Goal: Transaction & Acquisition: Purchase product/service

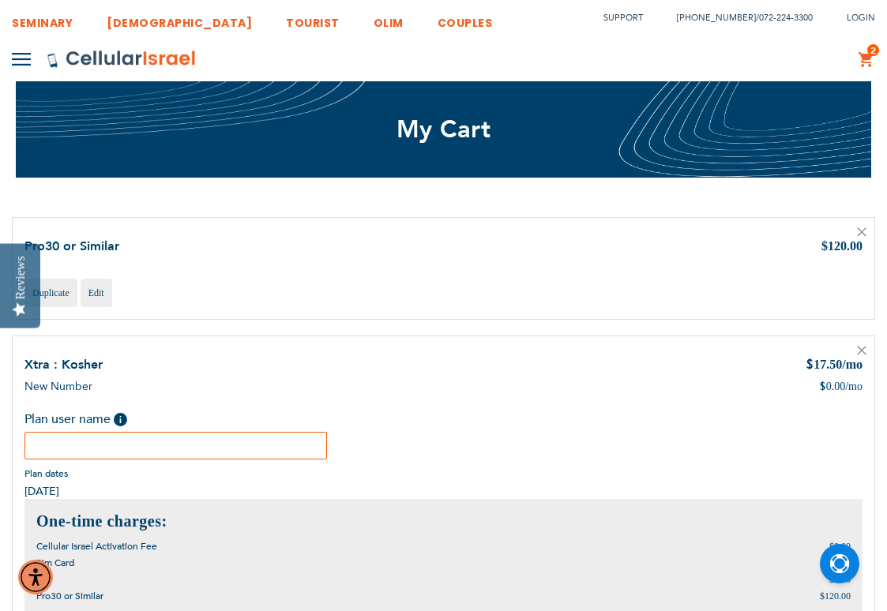
click at [864, 231] on icon at bounding box center [861, 231] width 9 height 9
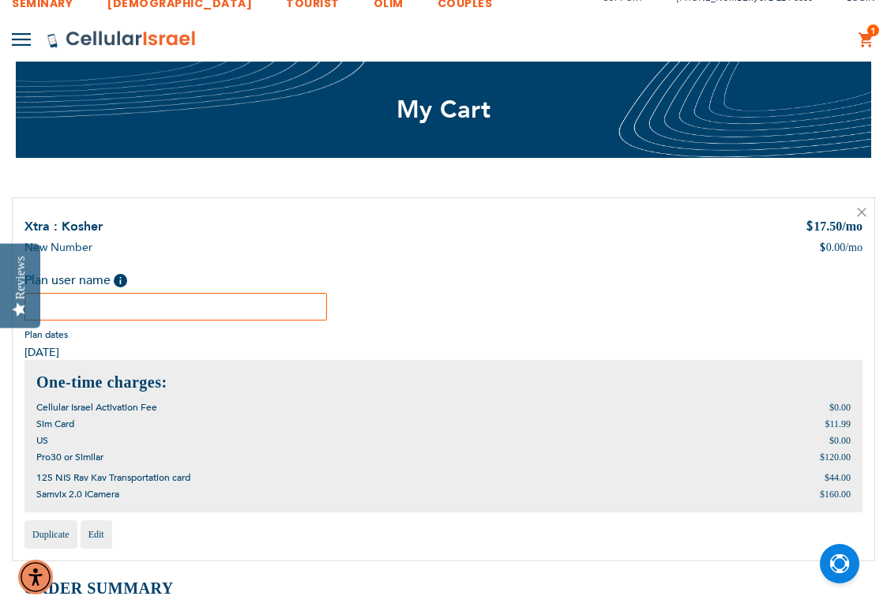
scroll to position [24, 0]
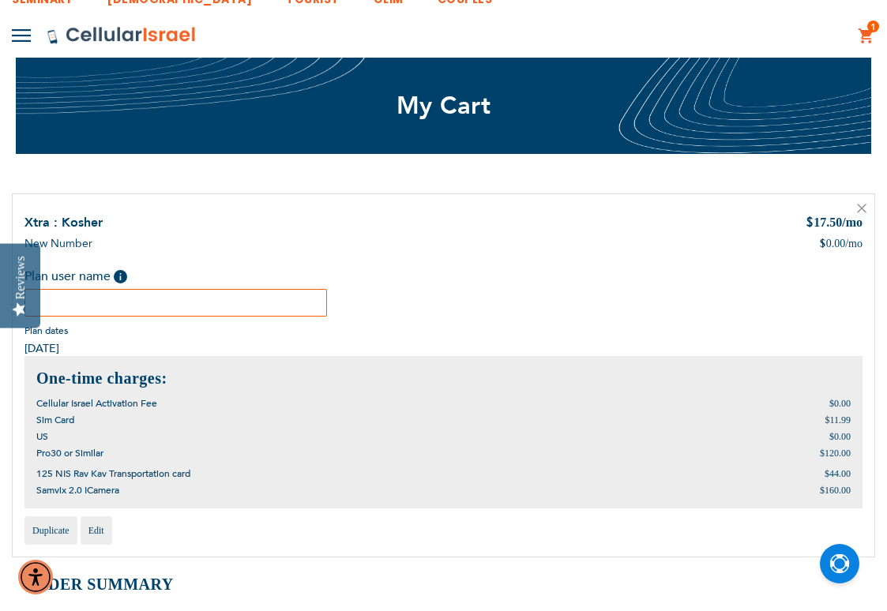
click at [190, 298] on input "text" at bounding box center [175, 303] width 302 height 28
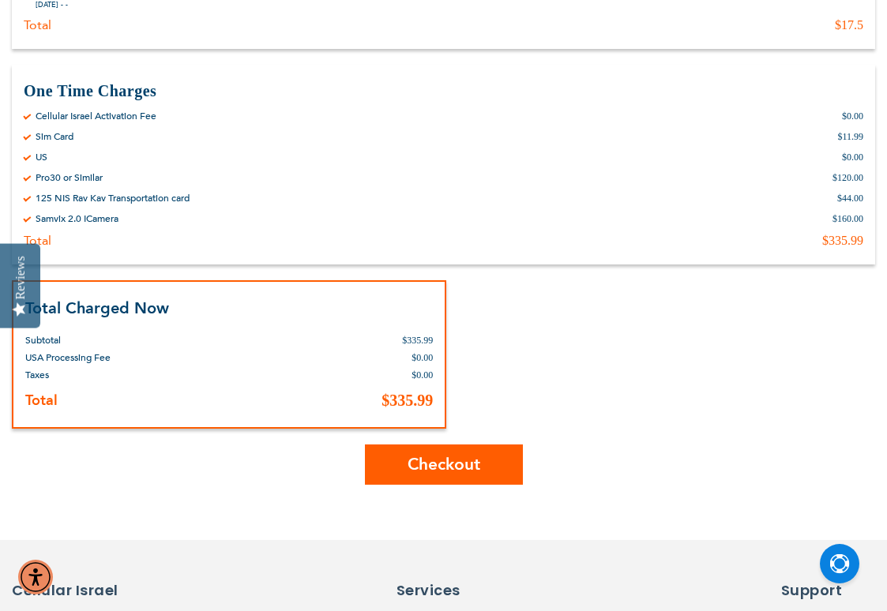
scroll to position [752, 0]
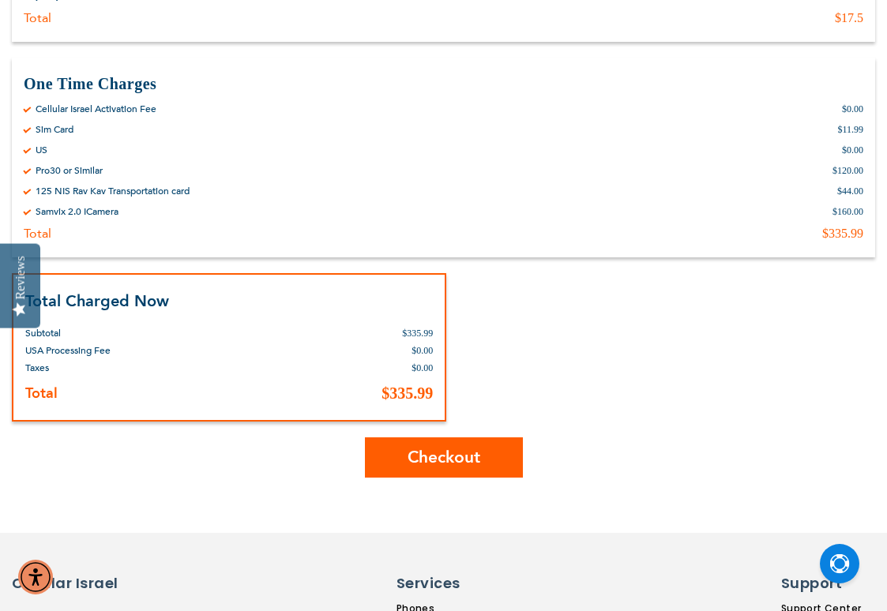
type input "[PERSON_NAME]"
click at [440, 452] on span "Checkout" at bounding box center [443, 457] width 73 height 23
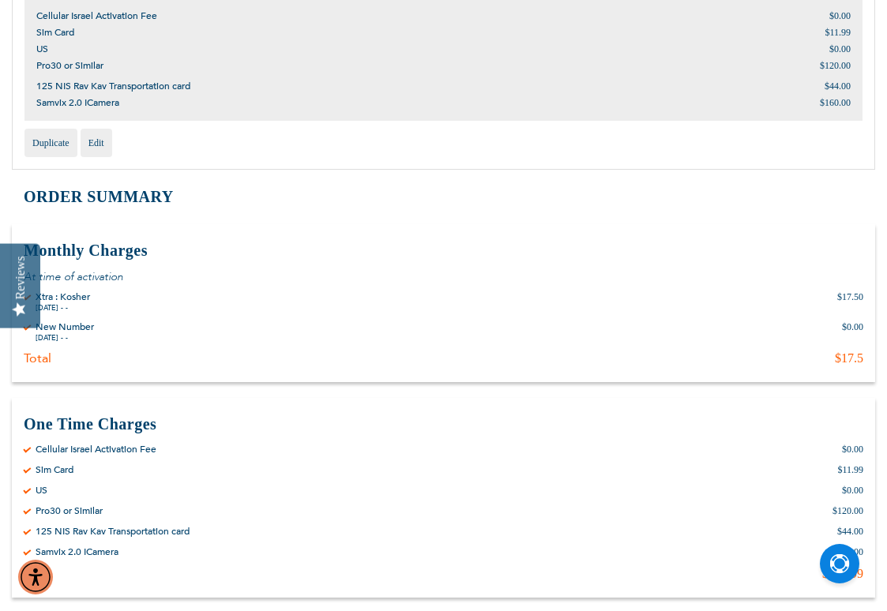
scroll to position [402, 0]
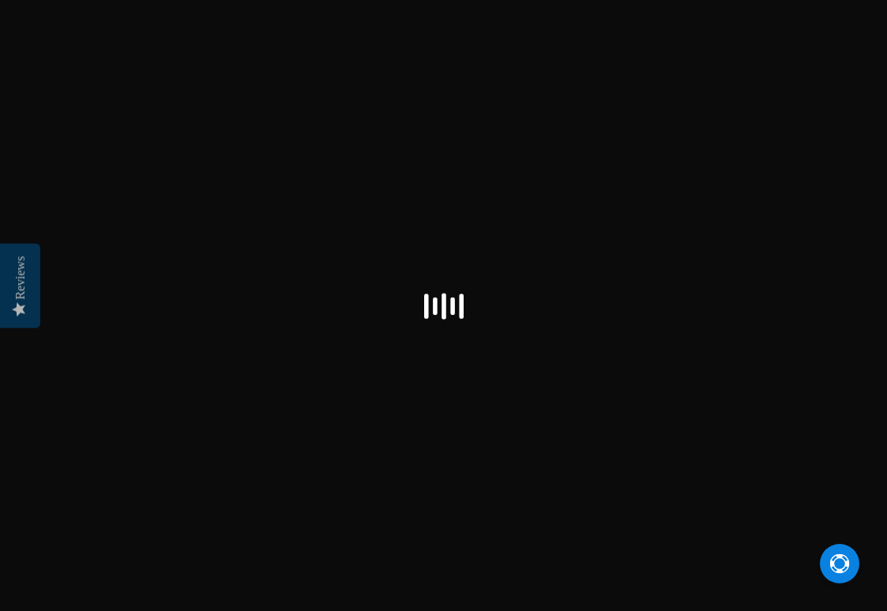
select select "US"
checkbox input "true"
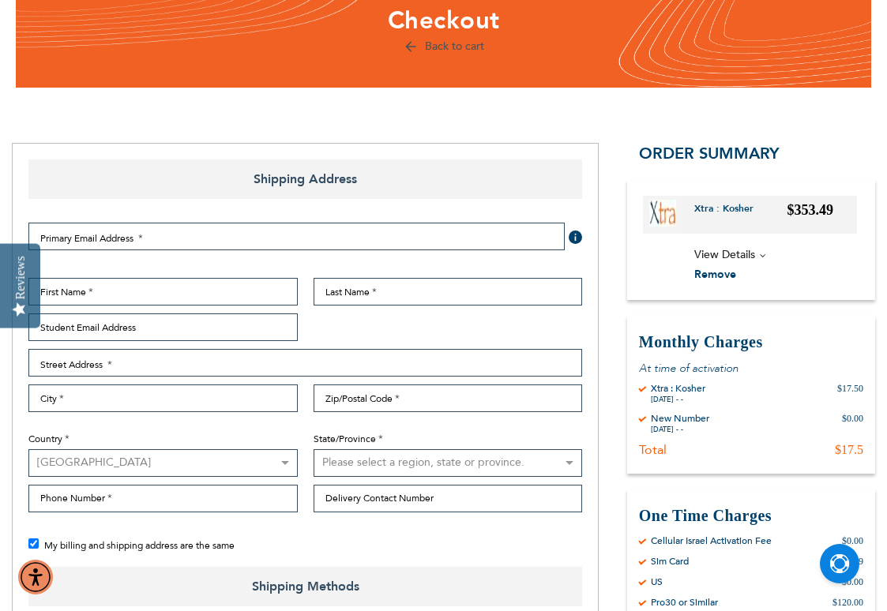
scroll to position [127, 0]
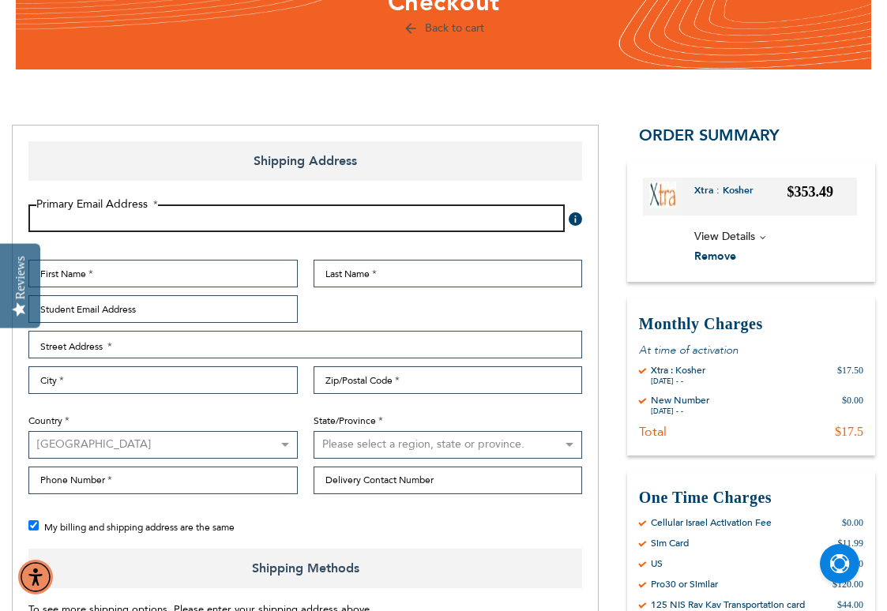
click at [173, 220] on input "Email Address" at bounding box center [296, 219] width 536 height 28
click at [153, 223] on input "Email Address" at bounding box center [296, 219] width 536 height 28
type input "yubier@gmail.com"
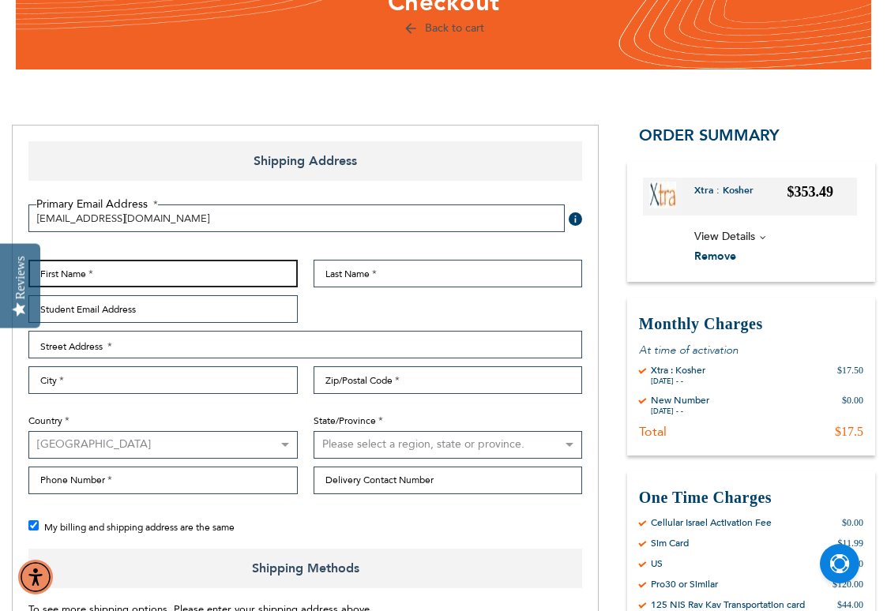
click at [162, 271] on input "First Name" at bounding box center [162, 274] width 269 height 28
type input "Yubie"
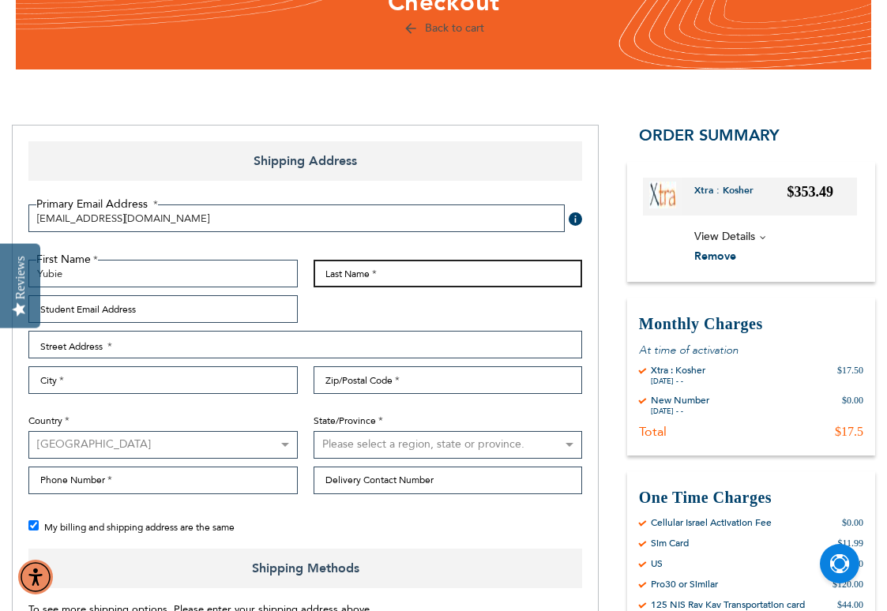
type input "Richt"
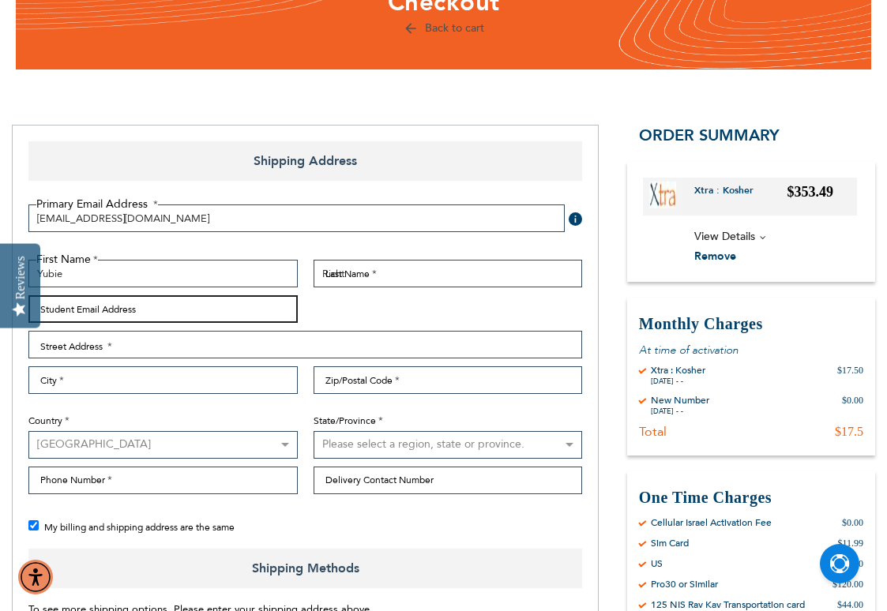
type input "yubier@aol.com"
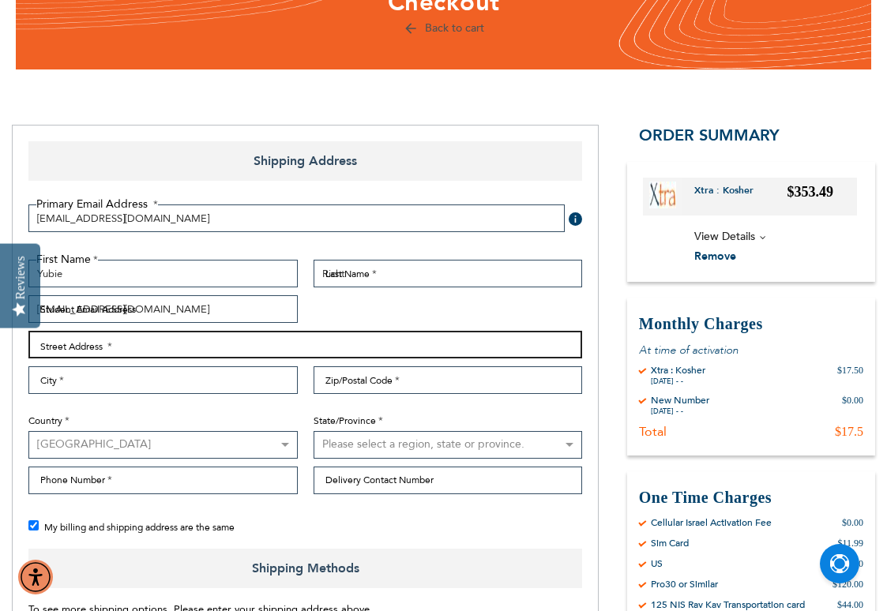
type input "745 Albert Avenue"
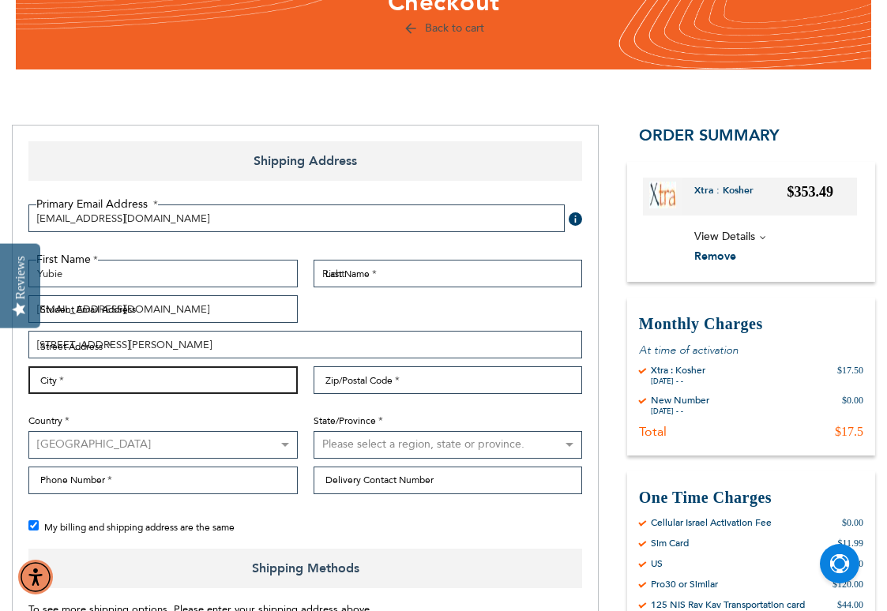
type input "Lakewood Township"
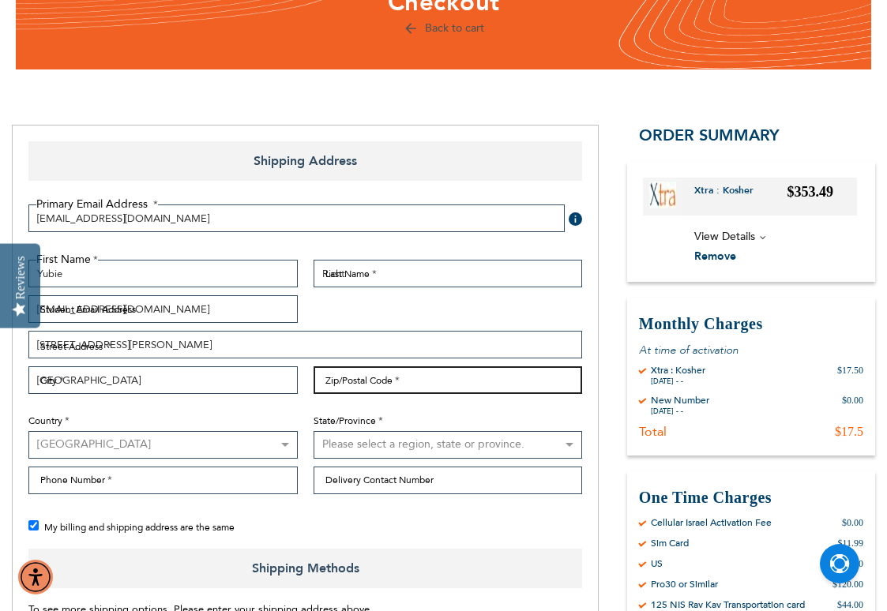
type input "08701"
select select "41"
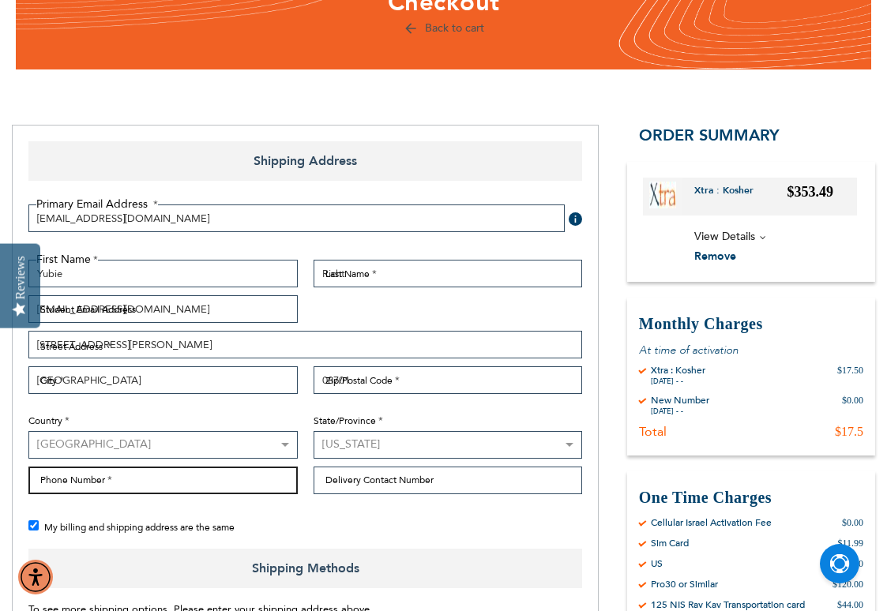
type input "7326686580"
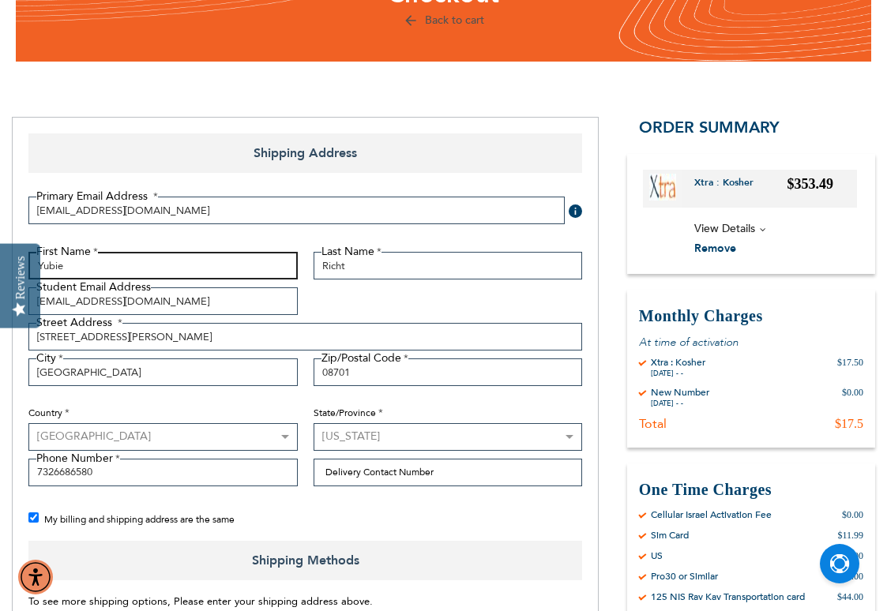
scroll to position [138, 0]
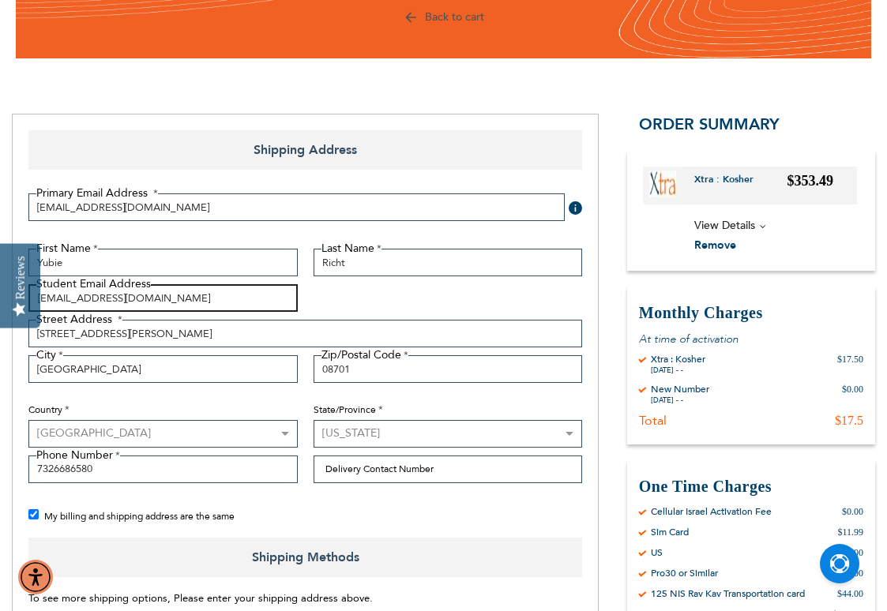
drag, startPoint x: 163, startPoint y: 293, endPoint x: 68, endPoint y: 297, distance: 95.6
click at [68, 297] on input "yubier@aol.com" at bounding box center [162, 298] width 269 height 28
type input "yubier.shop@gmail.com"
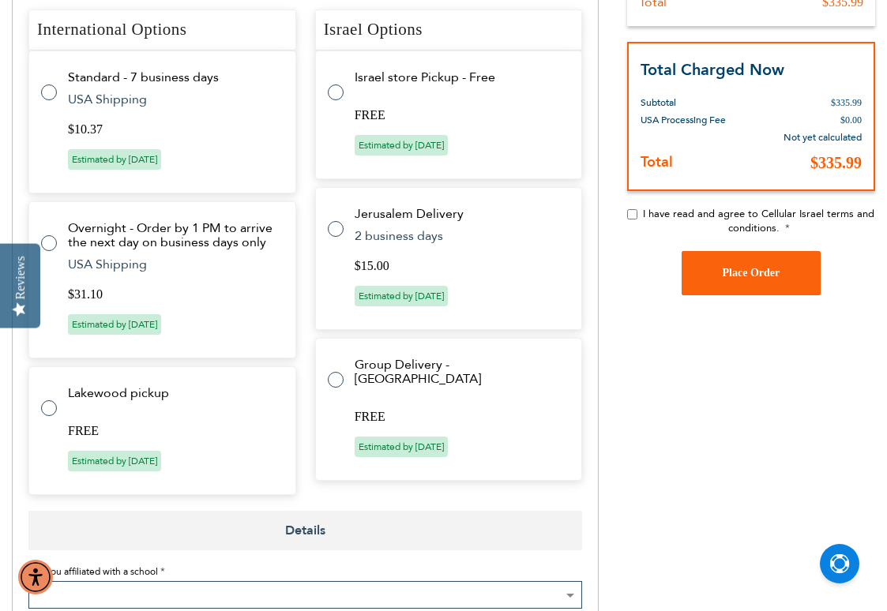
scroll to position [811, 0]
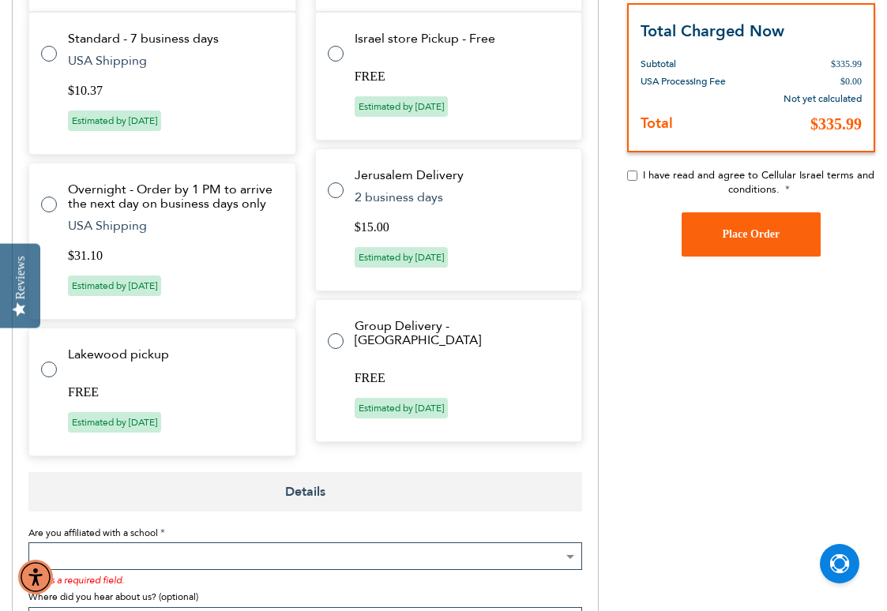
click at [49, 360] on label at bounding box center [57, 360] width 32 height 0
radio input "true"
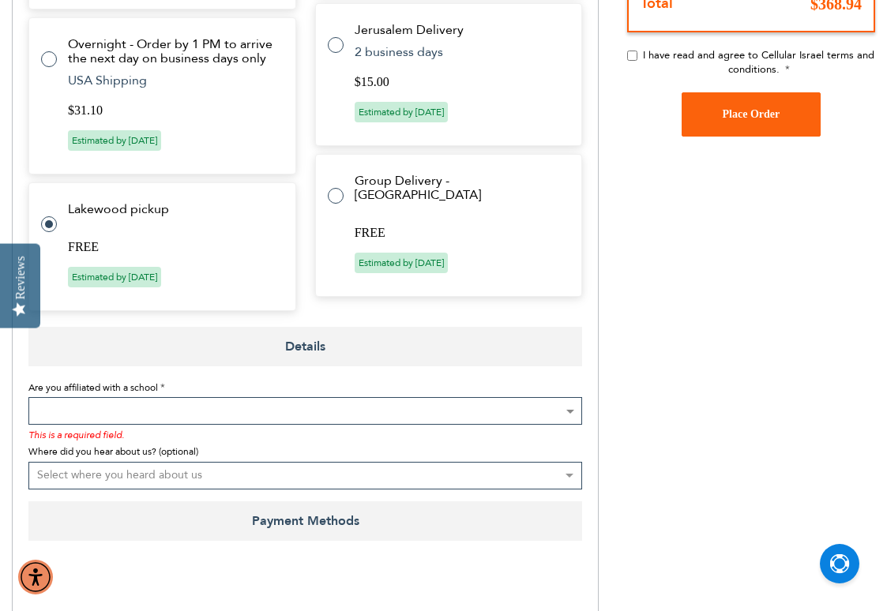
scroll to position [959, 0]
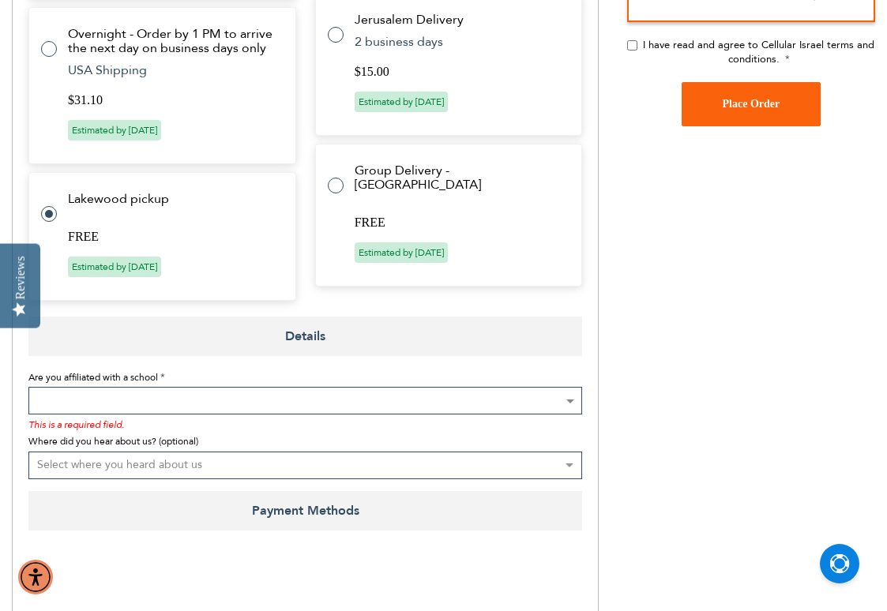
click at [149, 384] on span "Are you affiliated with a school" at bounding box center [93, 377] width 130 height 13
click at [29, 387] on select "Not Affiliated with a School Aderes Hatorah Aderes Hatorah Summer Program Aish …" at bounding box center [28, 387] width 1 height 1
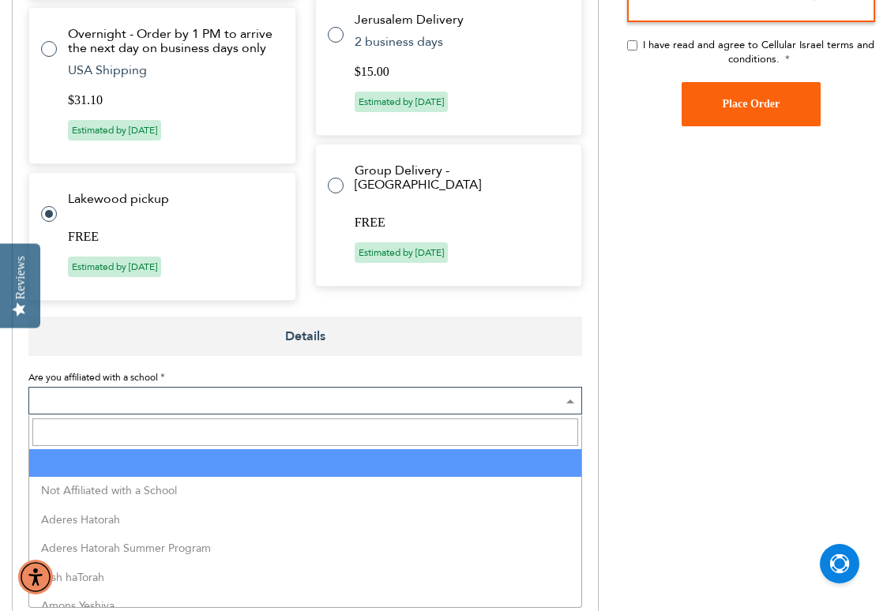
click at [148, 392] on span at bounding box center [305, 401] width 554 height 28
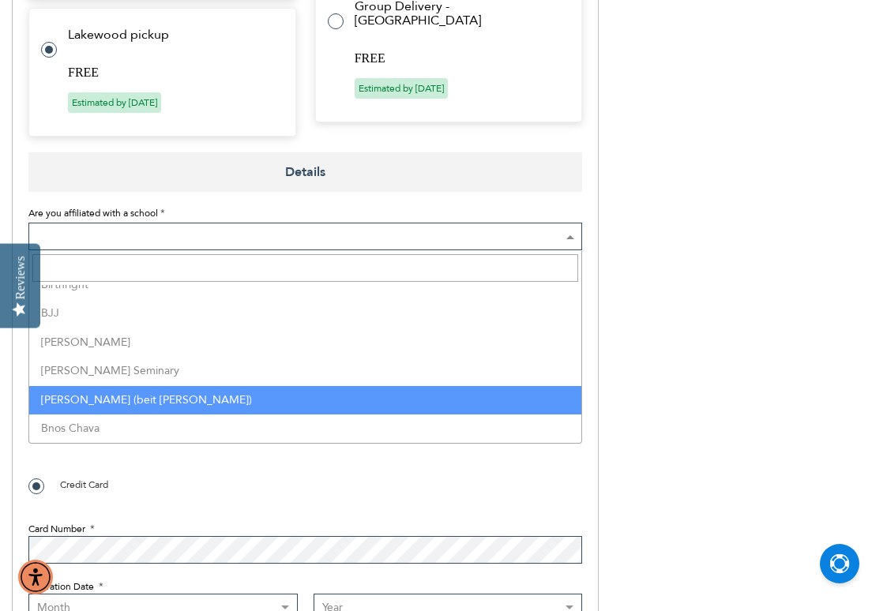
scroll to position [681, 0]
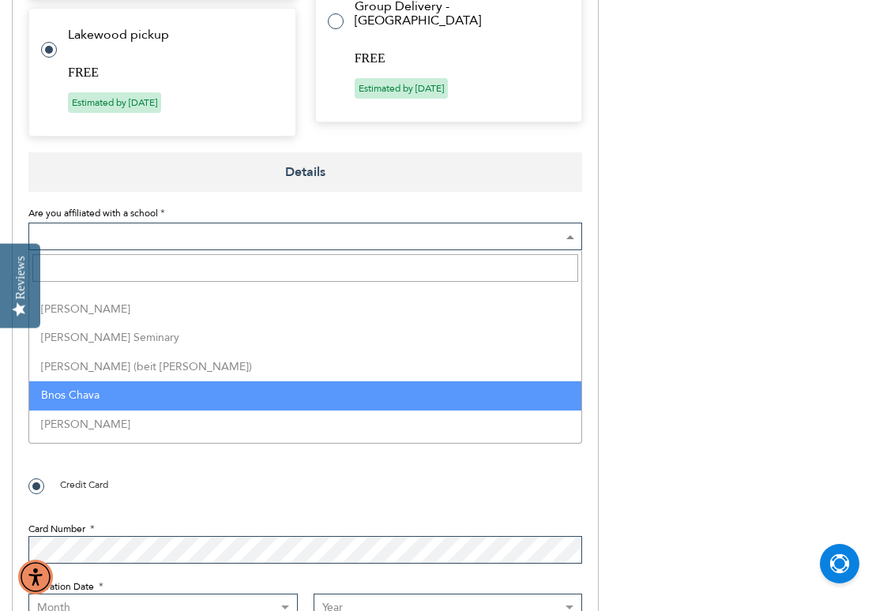
select select "33"
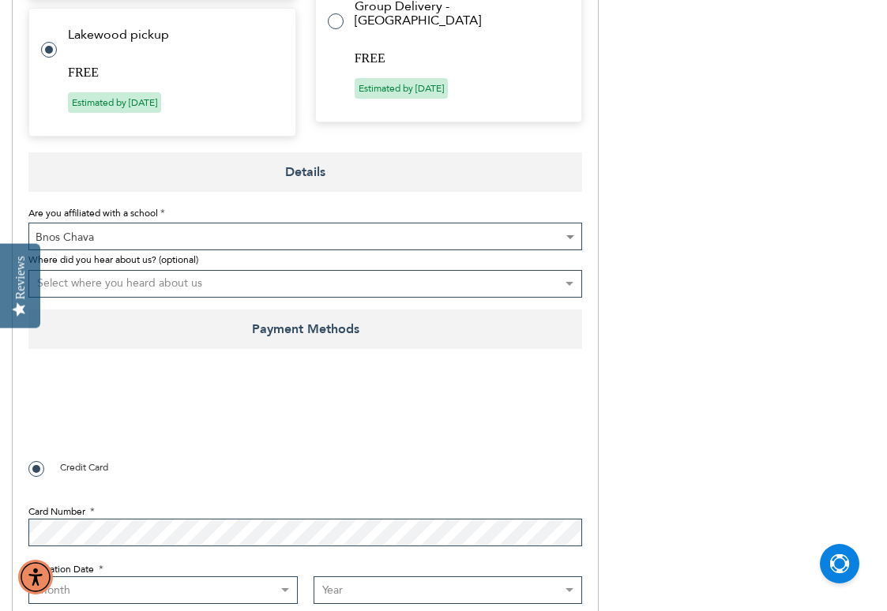
click at [285, 279] on select "Select where you heard about us Existing Customer Friend Other School/Group BP …" at bounding box center [305, 284] width 554 height 28
select select "4"
click at [28, 270] on select "Select where you heard about us Existing Customer Friend Other School/Group BP …" at bounding box center [305, 284] width 554 height 28
checkbox input "true"
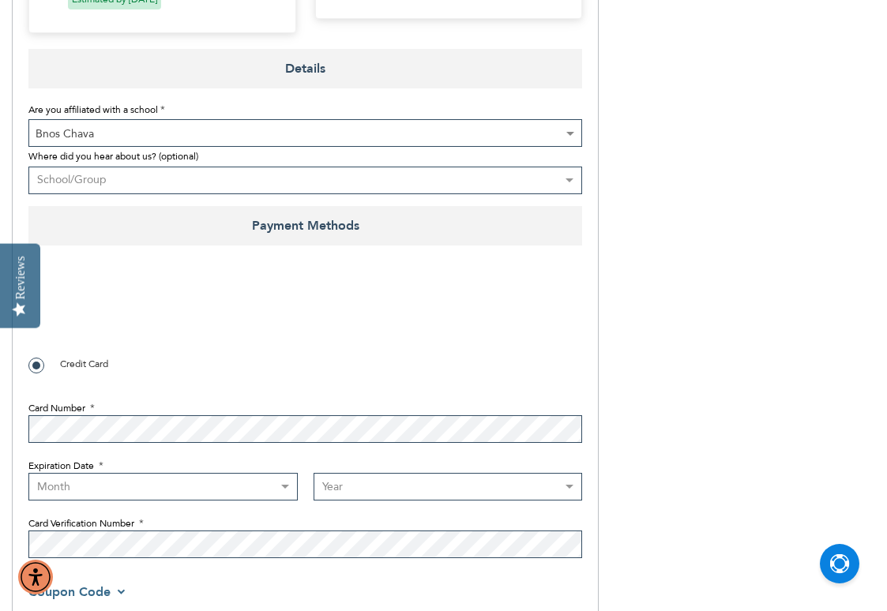
scroll to position [1298, 0]
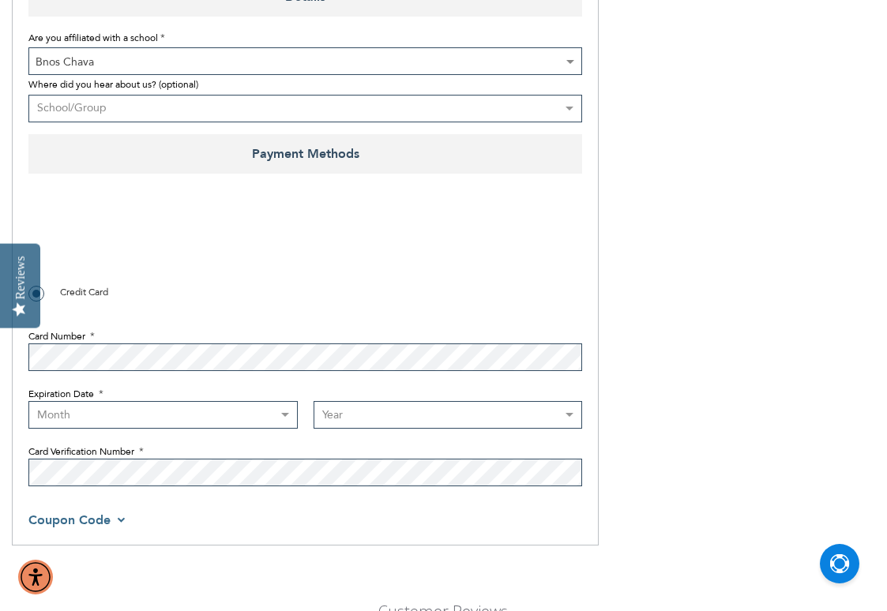
select select "9"
select select "2029"
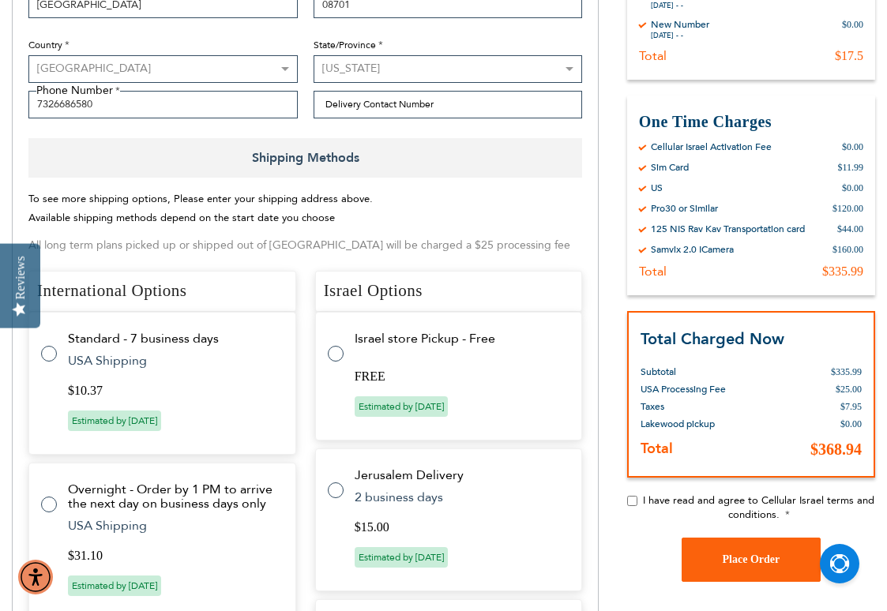
scroll to position [584, 0]
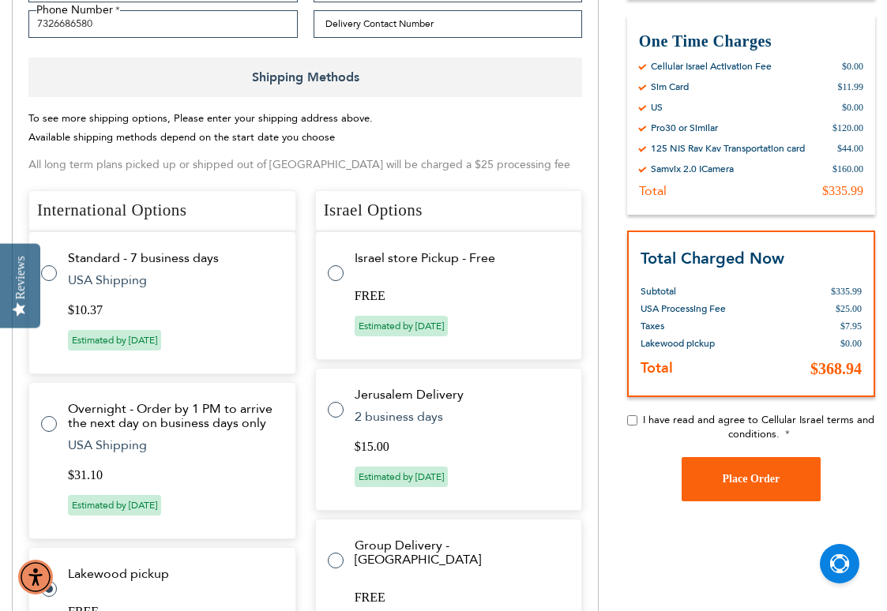
click at [628, 417] on input "I have read and agree to Cellular Israel terms and conditions." at bounding box center [632, 420] width 10 height 10
checkbox input "true"
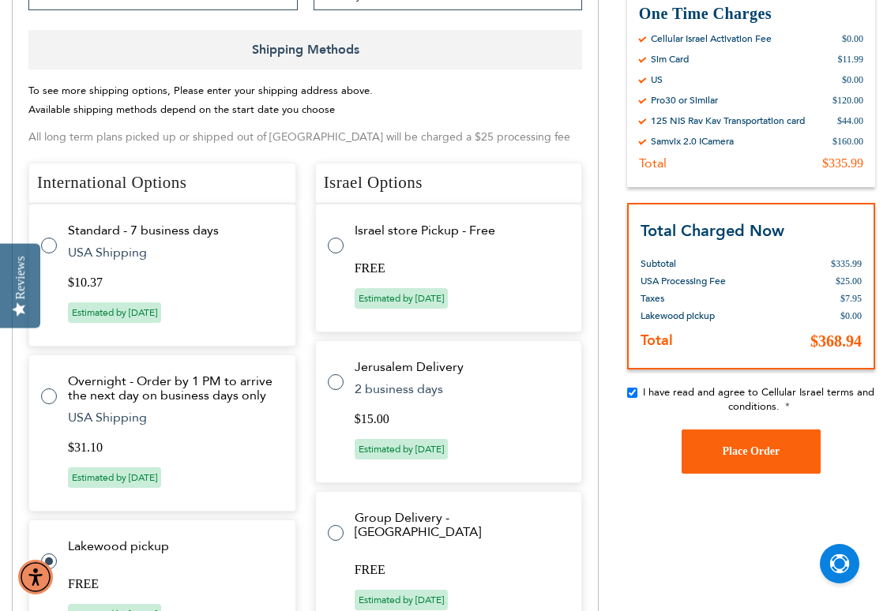
scroll to position [674, 0]
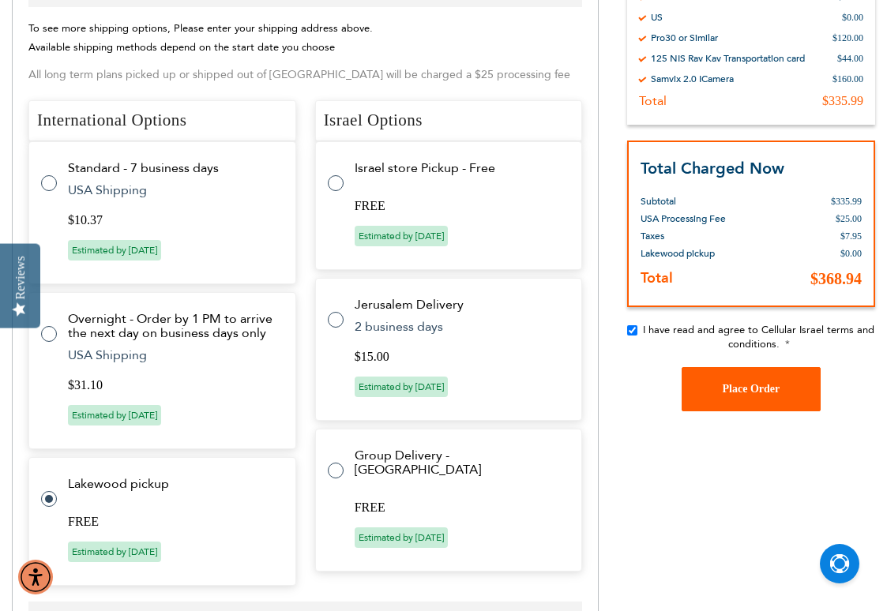
click at [725, 385] on span "Place Order" at bounding box center [752, 389] width 58 height 12
